Goal: Transaction & Acquisition: Purchase product/service

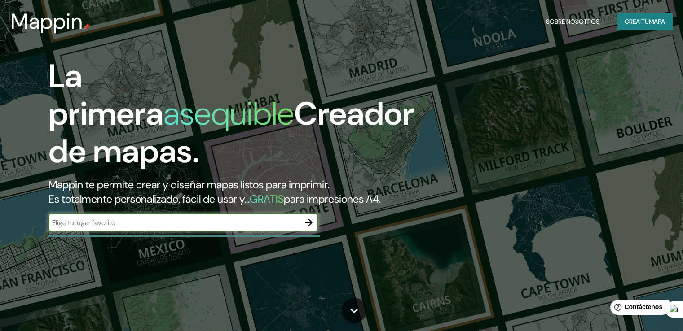
click at [238, 228] on input "text" at bounding box center [173, 223] width 251 height 10
type input "cordoba capital"
click at [307, 228] on icon "button" at bounding box center [308, 222] width 11 height 11
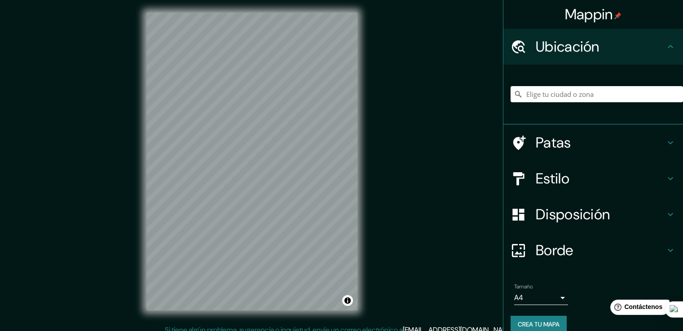
scroll to position [5, 0]
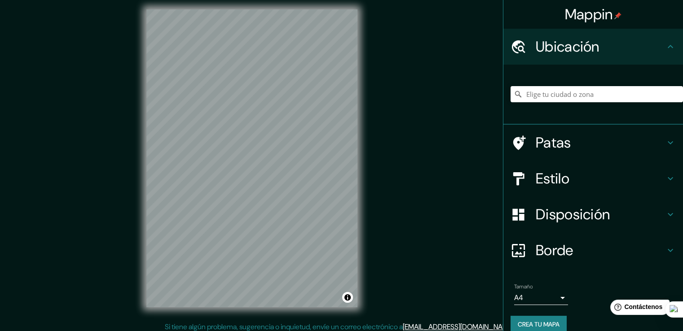
click at [554, 102] on div at bounding box center [596, 94] width 172 height 45
click at [551, 96] on input "Elige tu ciudad o zona" at bounding box center [596, 94] width 172 height 16
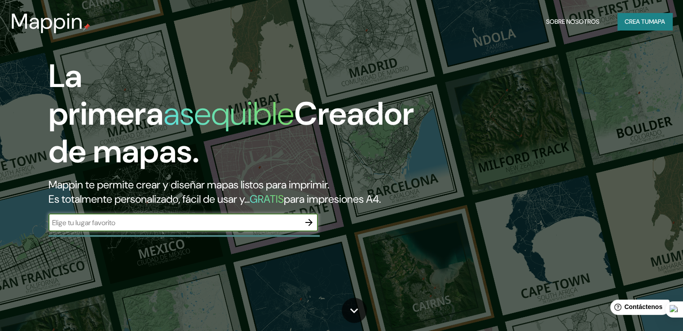
click at [112, 229] on div "​" at bounding box center [182, 223] width 269 height 18
type input "cordoba arg"
click at [303, 232] on button "button" at bounding box center [309, 223] width 18 height 18
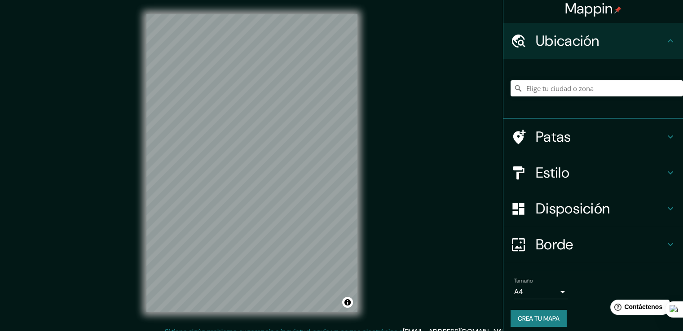
scroll to position [12, 0]
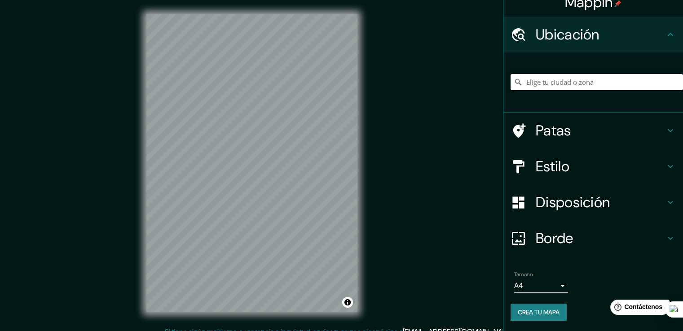
click at [665, 164] on icon at bounding box center [670, 166] width 11 height 11
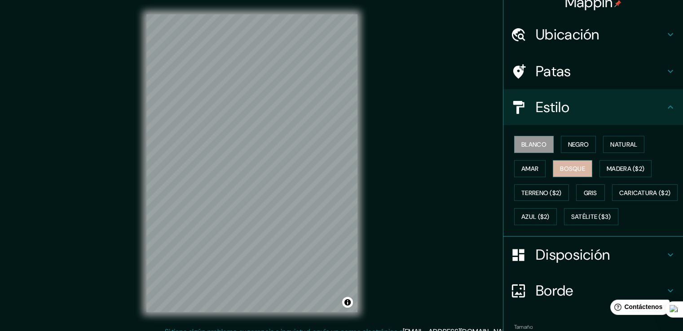
click at [573, 166] on font "Bosque" at bounding box center [572, 169] width 25 height 8
click at [528, 171] on font "Amar" at bounding box center [529, 169] width 17 height 8
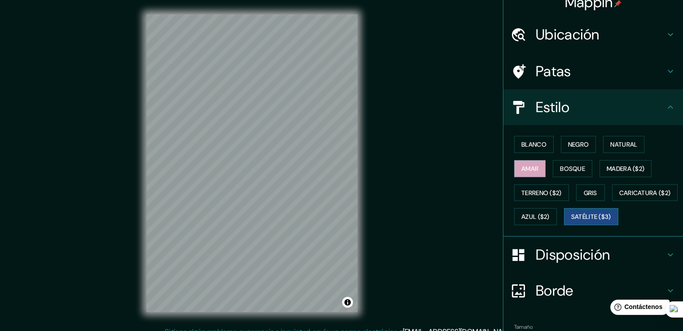
click at [571, 221] on font "Satélite ($3)" at bounding box center [591, 217] width 40 height 8
click at [540, 33] on font "Ubicación" at bounding box center [567, 34] width 64 height 19
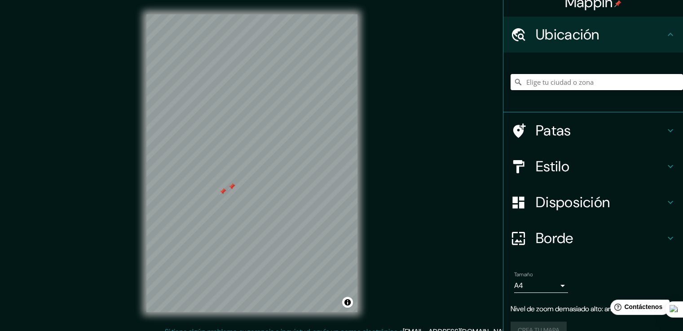
click at [552, 87] on input "Elige tu ciudad o zona" at bounding box center [596, 82] width 172 height 16
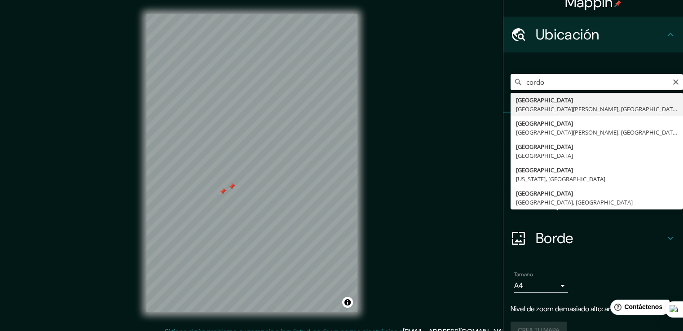
type input "[GEOGRAPHIC_DATA], [GEOGRAPHIC_DATA][PERSON_NAME], [GEOGRAPHIC_DATA]"
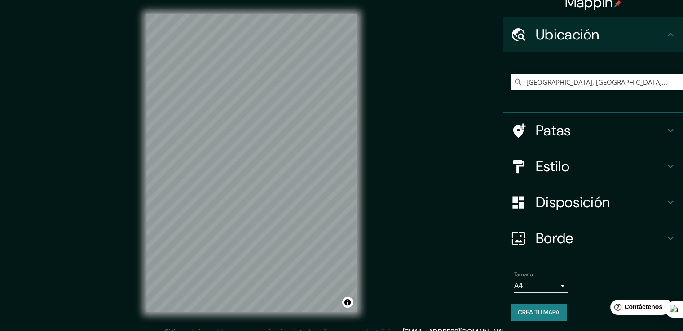
click at [364, 125] on div "© Mapbox © OpenStreetMap Improve this map © Maxar" at bounding box center [252, 163] width 240 height 327
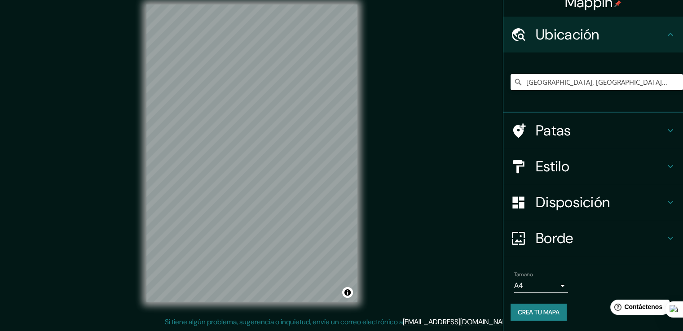
click at [583, 129] on h4 "Patas" at bounding box center [599, 131] width 129 height 18
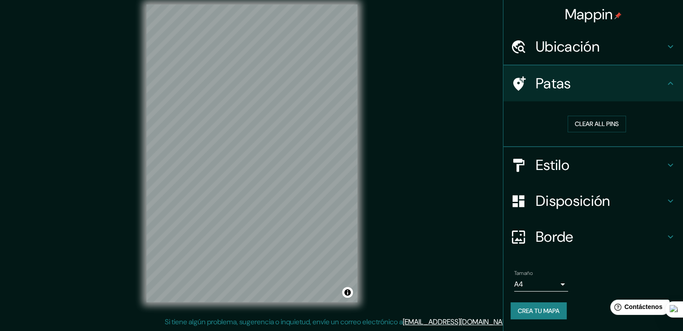
scroll to position [0, 0]
click at [661, 80] on h4 "Patas" at bounding box center [599, 83] width 129 height 18
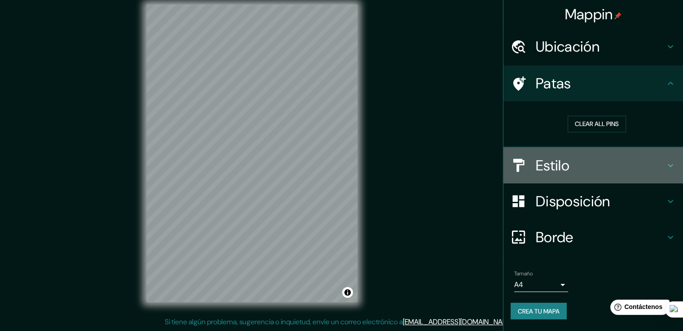
click at [670, 160] on icon at bounding box center [670, 165] width 11 height 11
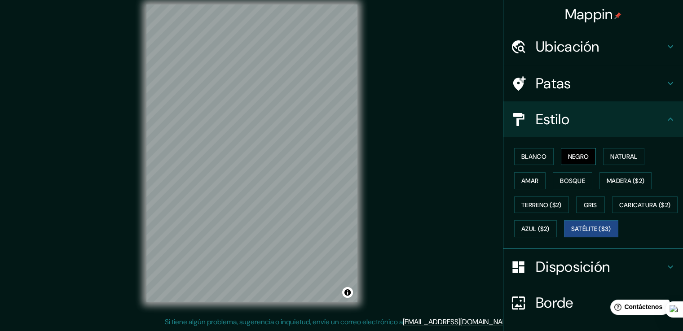
click at [575, 155] on font "Negro" at bounding box center [578, 157] width 21 height 8
click at [613, 158] on font "Natural" at bounding box center [623, 157] width 27 height 8
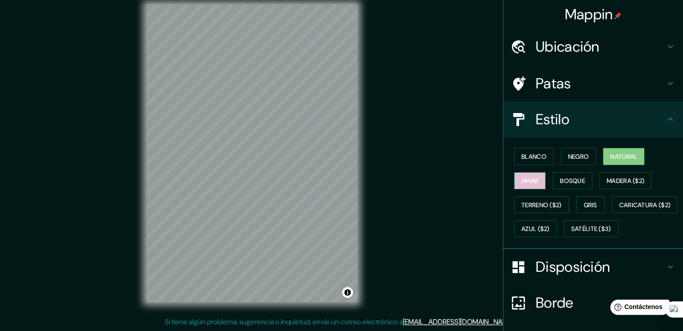
click at [522, 181] on font "Amar" at bounding box center [529, 181] width 17 height 8
click at [563, 180] on font "Bosque" at bounding box center [572, 181] width 25 height 8
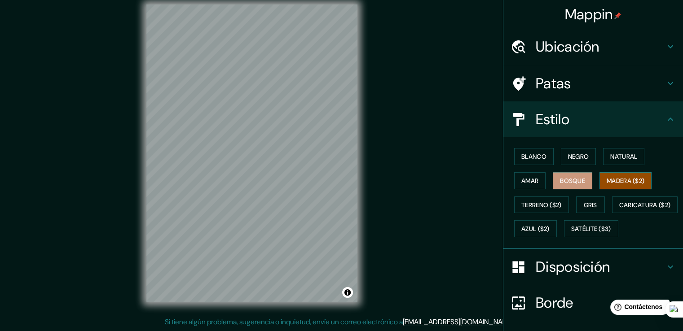
click at [630, 184] on font "Madera ($2)" at bounding box center [625, 181] width 38 height 12
click at [532, 153] on font "Blanco" at bounding box center [533, 157] width 25 height 8
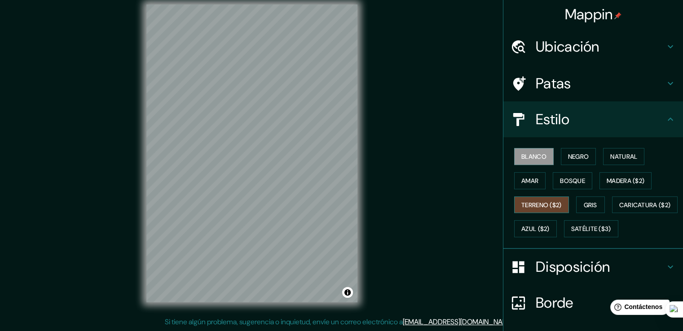
click at [535, 206] on font "Terreno ($2)" at bounding box center [541, 205] width 40 height 8
drag, startPoint x: 637, startPoint y: 180, endPoint x: 627, endPoint y: 180, distance: 10.3
click at [637, 180] on font "Madera ($2)" at bounding box center [625, 181] width 38 height 8
click at [523, 153] on font "Blanco" at bounding box center [533, 157] width 25 height 8
drag, startPoint x: 611, startPoint y: 181, endPoint x: 429, endPoint y: 153, distance: 184.8
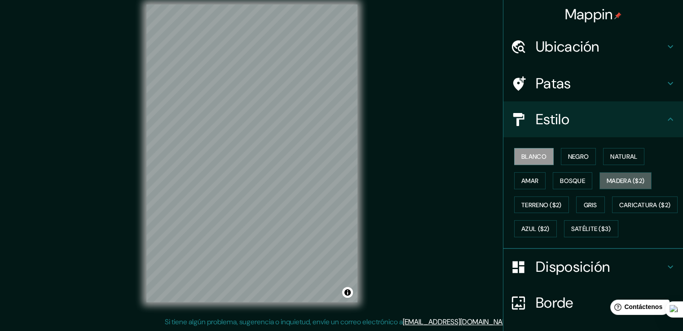
click at [607, 181] on font "Madera ($2)" at bounding box center [625, 181] width 38 height 8
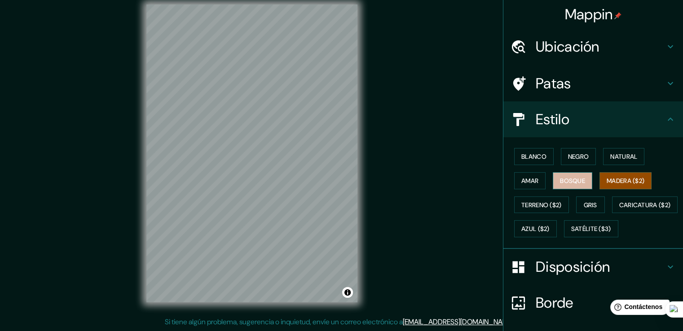
click at [560, 178] on font "Bosque" at bounding box center [572, 181] width 25 height 8
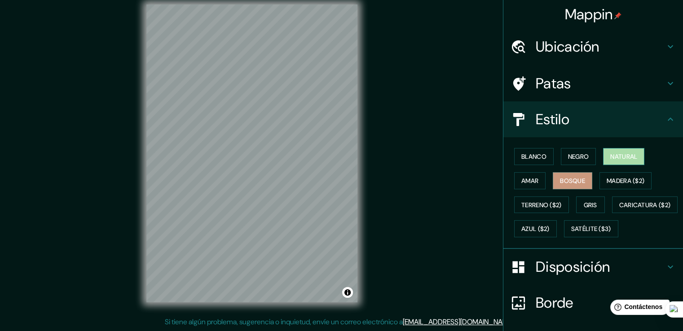
click at [603, 155] on button "Natural" at bounding box center [623, 156] width 41 height 17
click at [574, 154] on font "Negro" at bounding box center [578, 157] width 21 height 8
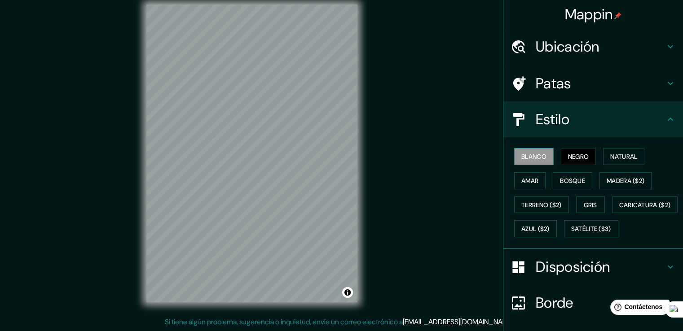
click at [533, 158] on font "Blanco" at bounding box center [533, 157] width 25 height 8
click at [521, 179] on font "Amar" at bounding box center [529, 181] width 17 height 8
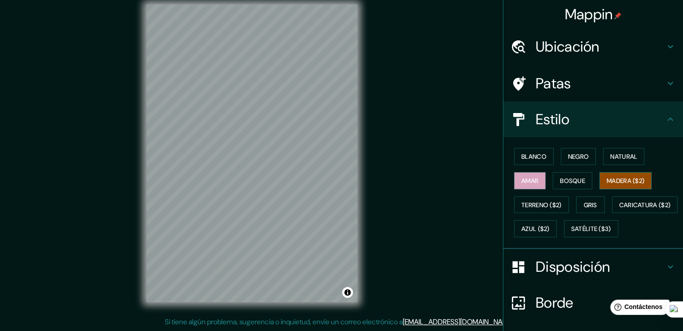
click at [619, 177] on font "Madera ($2)" at bounding box center [625, 181] width 38 height 8
click at [583, 204] on font "Gris" at bounding box center [589, 205] width 13 height 8
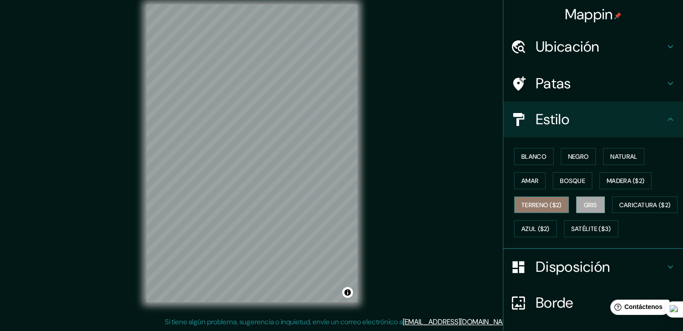
click at [543, 203] on font "Terreno ($2)" at bounding box center [541, 205] width 40 height 8
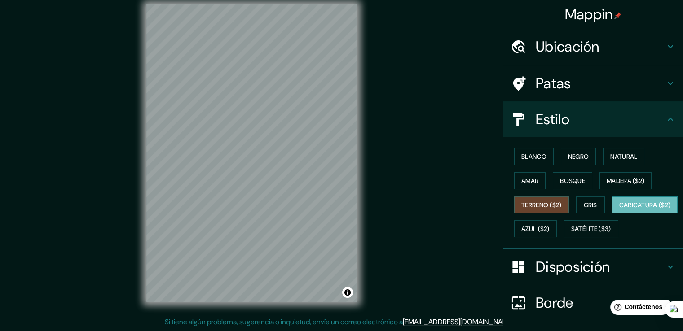
click at [619, 209] on font "Caricatura ($2)" at bounding box center [645, 205] width 52 height 8
click at [571, 233] on font "Satélite ($3)" at bounding box center [591, 229] width 40 height 8
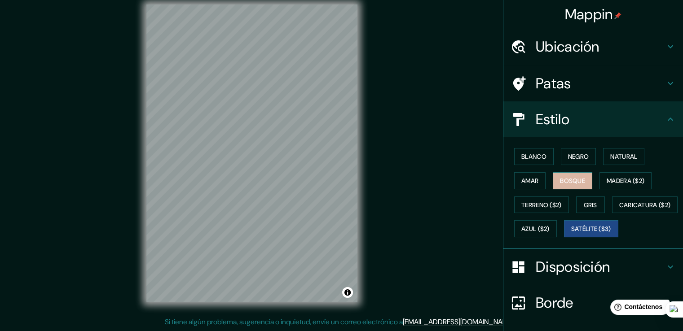
click at [571, 180] on font "Bosque" at bounding box center [572, 181] width 25 height 8
click at [606, 180] on font "Madera ($2)" at bounding box center [625, 181] width 38 height 8
click at [568, 184] on font "Bosque" at bounding box center [572, 181] width 25 height 12
click at [568, 157] on font "Negro" at bounding box center [578, 157] width 21 height 8
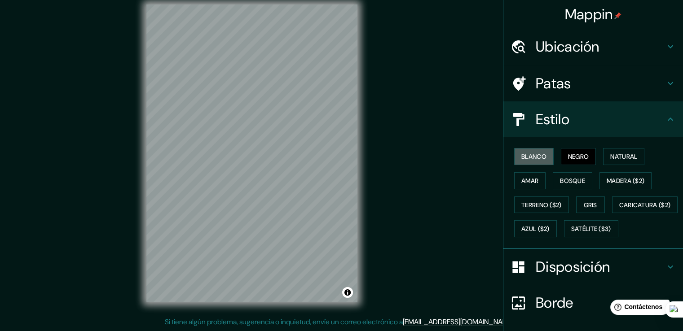
drag, startPoint x: 519, startPoint y: 162, endPoint x: 534, endPoint y: 121, distance: 44.0
click at [518, 161] on button "Blanco" at bounding box center [533, 156] width 39 height 17
click at [610, 154] on font "Natural" at bounding box center [623, 157] width 27 height 8
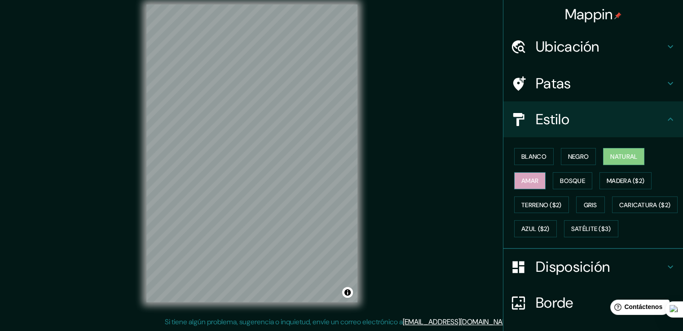
click at [521, 177] on font "Amar" at bounding box center [529, 181] width 17 height 8
click at [585, 206] on font "Gris" at bounding box center [589, 205] width 13 height 8
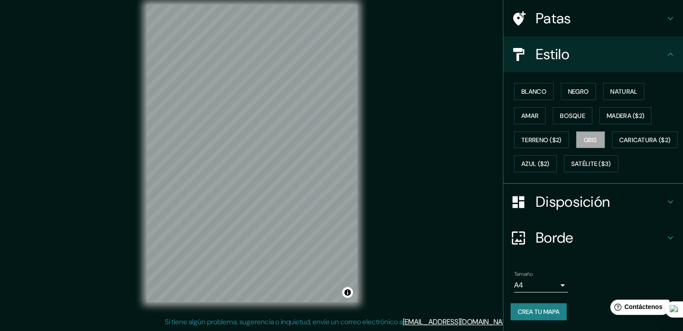
scroll to position [87, 0]
click at [578, 241] on h4 "Borde" at bounding box center [599, 238] width 129 height 18
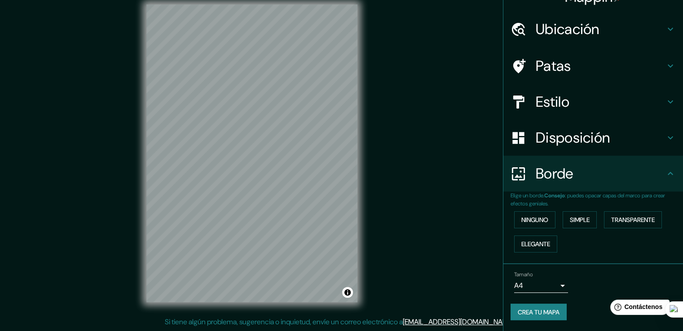
scroll to position [17, 0]
click at [559, 138] on font "Disposición" at bounding box center [572, 138] width 74 height 19
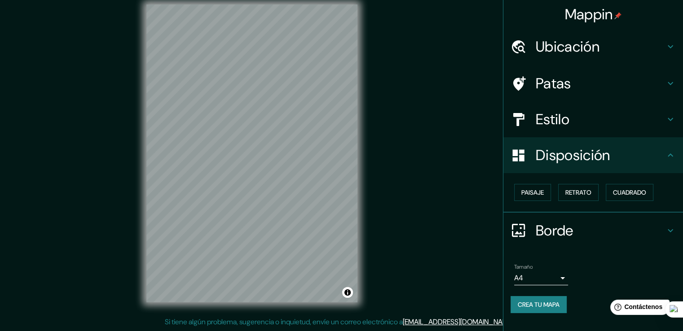
scroll to position [0, 0]
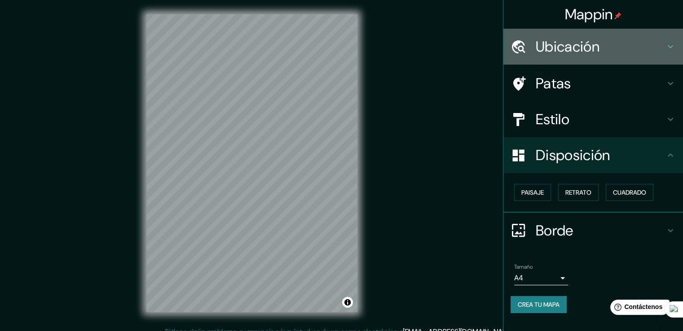
click at [585, 45] on font "Ubicación" at bounding box center [567, 46] width 64 height 19
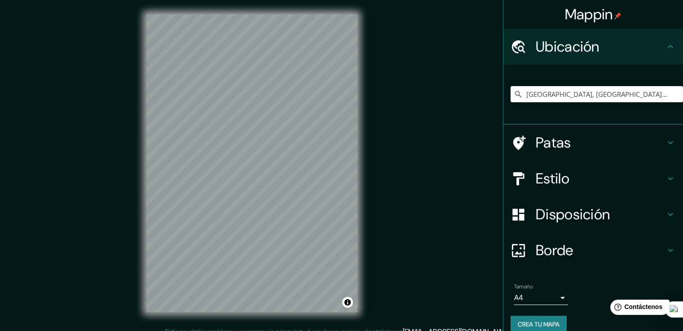
click at [603, 178] on h4 "Estilo" at bounding box center [599, 179] width 129 height 18
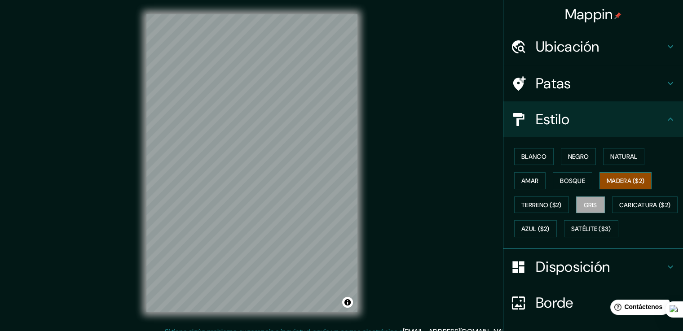
click at [630, 180] on font "Madera ($2)" at bounding box center [625, 181] width 38 height 8
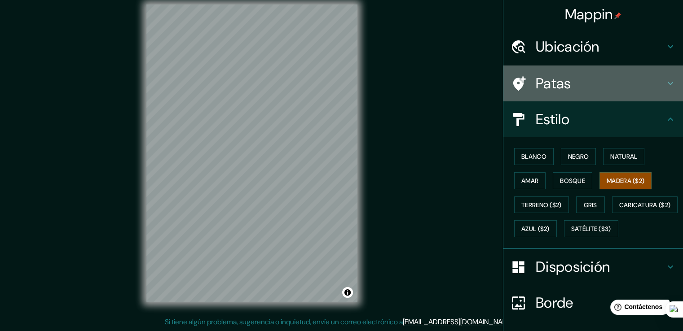
click at [666, 83] on icon at bounding box center [670, 83] width 11 height 11
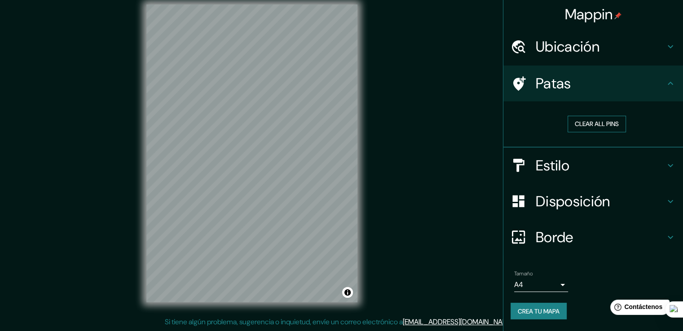
click at [609, 125] on button "Clear all pins" at bounding box center [596, 124] width 58 height 17
click at [576, 123] on font "Borrar todos los pines" at bounding box center [596, 124] width 75 height 8
click at [672, 85] on icon at bounding box center [670, 83] width 11 height 11
click at [625, 122] on font "Borrar todos los pines" at bounding box center [596, 124] width 75 height 8
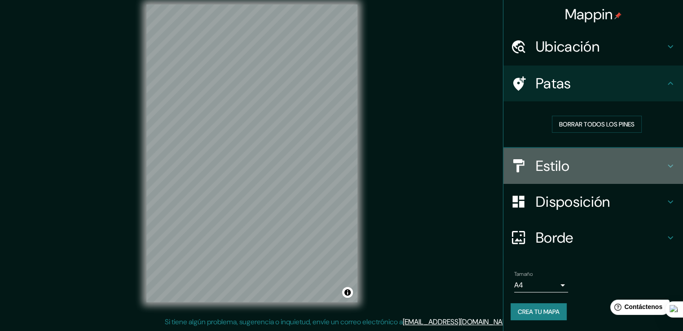
click at [622, 158] on h4 "Estilo" at bounding box center [599, 166] width 129 height 18
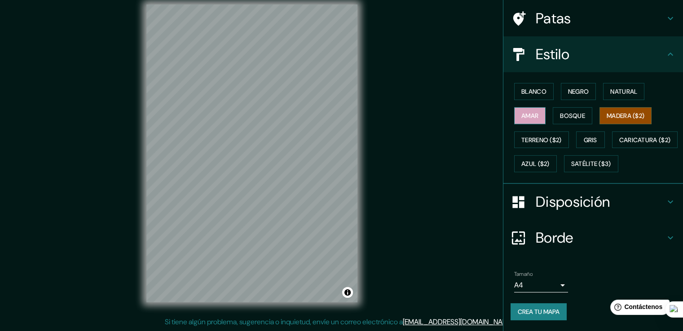
scroll to position [0, 0]
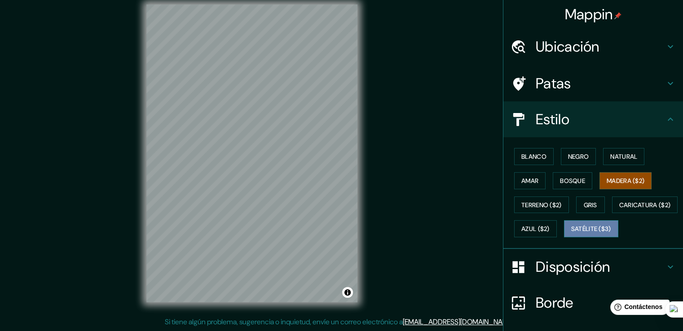
click at [571, 233] on font "Satélite ($3)" at bounding box center [591, 229] width 40 height 8
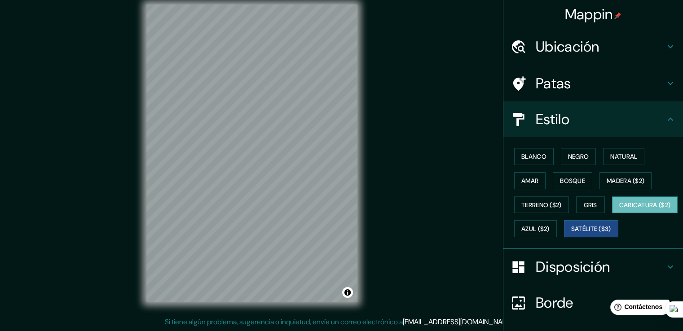
click at [619, 209] on font "Caricatura ($2)" at bounding box center [645, 205] width 52 height 8
click at [549, 225] on font "Azul ($2)" at bounding box center [535, 229] width 28 height 8
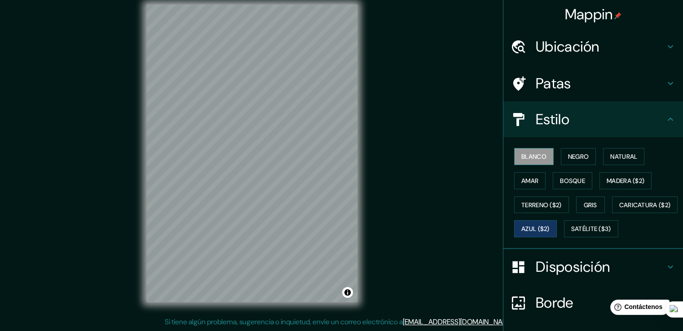
click at [526, 153] on font "Blanco" at bounding box center [533, 157] width 25 height 8
click at [548, 199] on font "Terreno ($2)" at bounding box center [541, 205] width 40 height 12
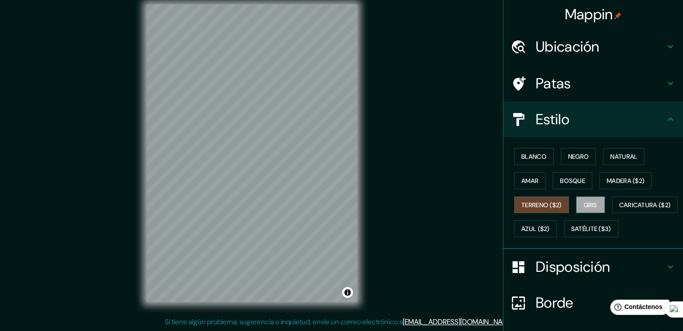
click at [585, 203] on font "Gris" at bounding box center [589, 205] width 13 height 8
click at [578, 186] on button "Bosque" at bounding box center [571, 180] width 39 height 17
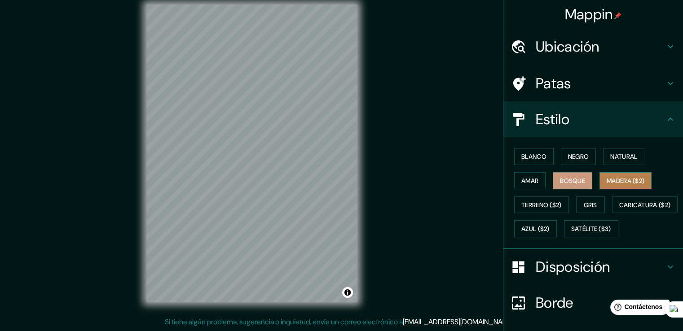
click at [627, 179] on font "Madera ($2)" at bounding box center [625, 181] width 38 height 12
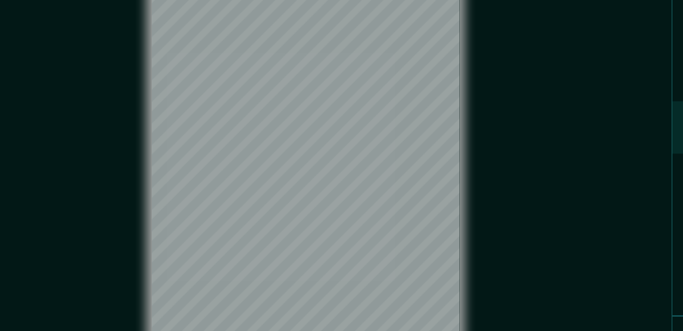
scroll to position [10, 0]
